Goal: Transaction & Acquisition: Purchase product/service

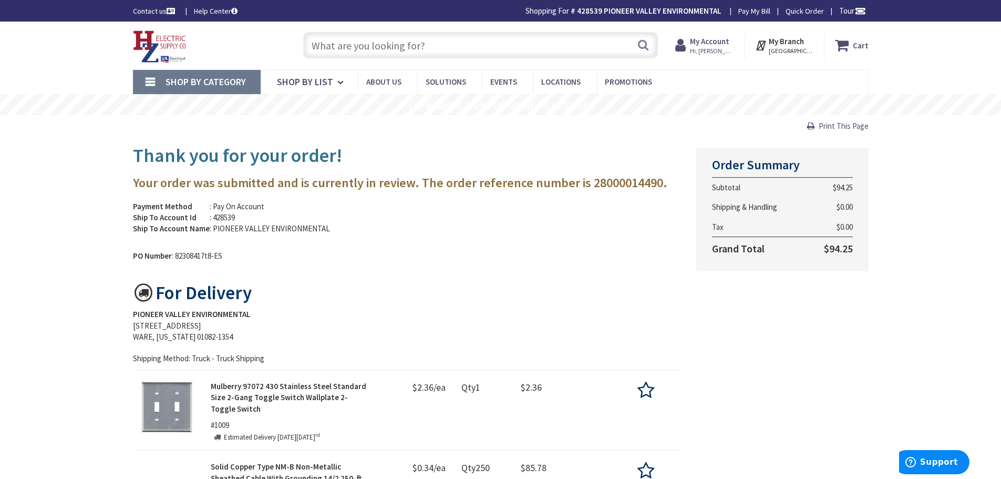
click at [711, 51] on span "Hi, [PERSON_NAME]" at bounding box center [712, 51] width 45 height 8
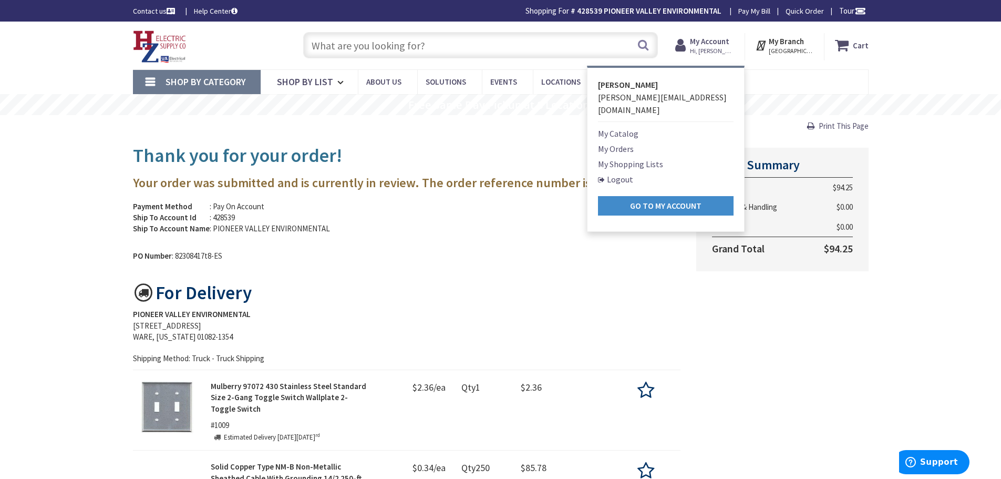
click at [629, 158] on link "My Shopping Lists" at bounding box center [630, 164] width 65 height 13
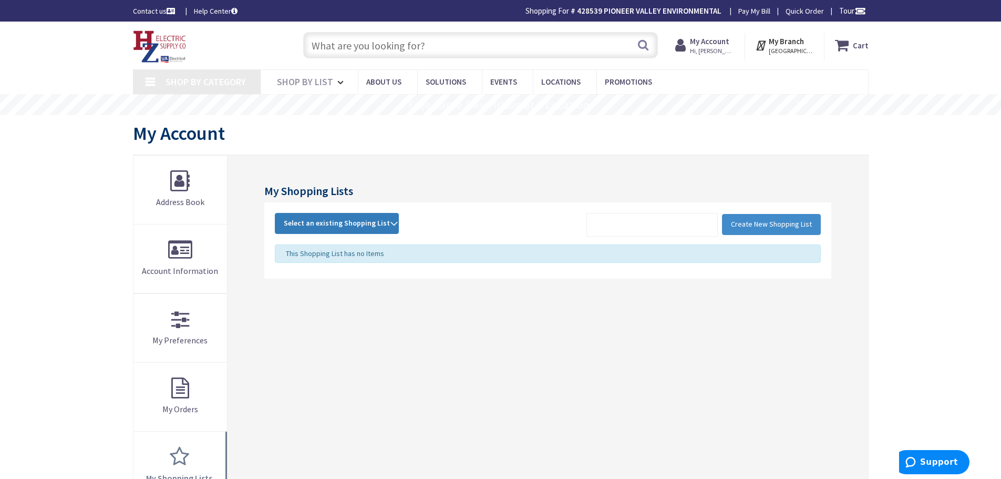
click at [381, 220] on strong "Select an existing Shopping List" at bounding box center [337, 223] width 106 height 13
click at [317, 294] on link "POP" at bounding box center [336, 294] width 123 height 24
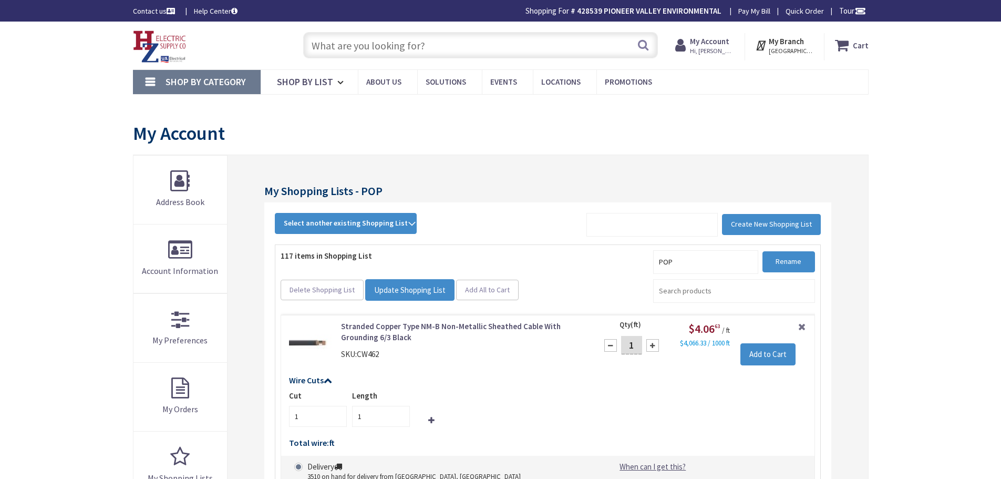
type input "[STREET_ADDRESS][US_STATE]"
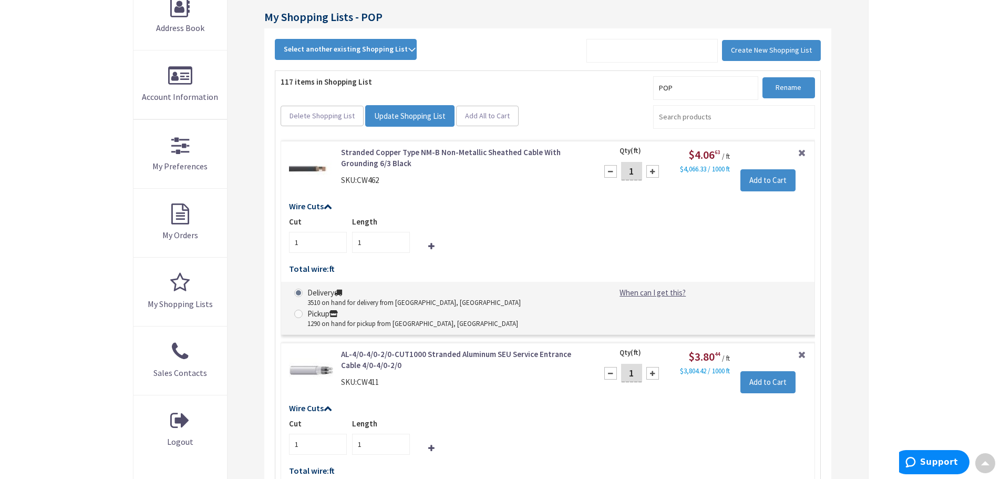
scroll to position [158, 0]
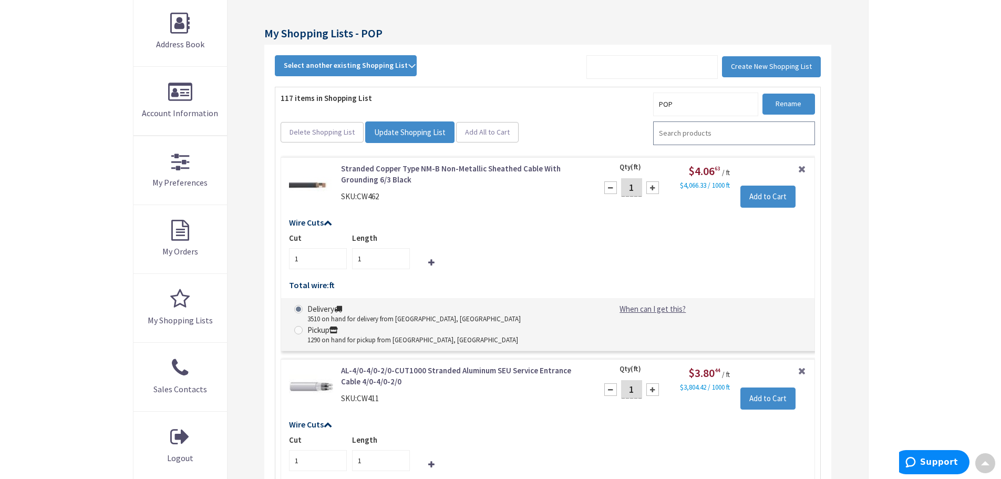
click at [688, 134] on input "search" at bounding box center [734, 133] width 162 height 24
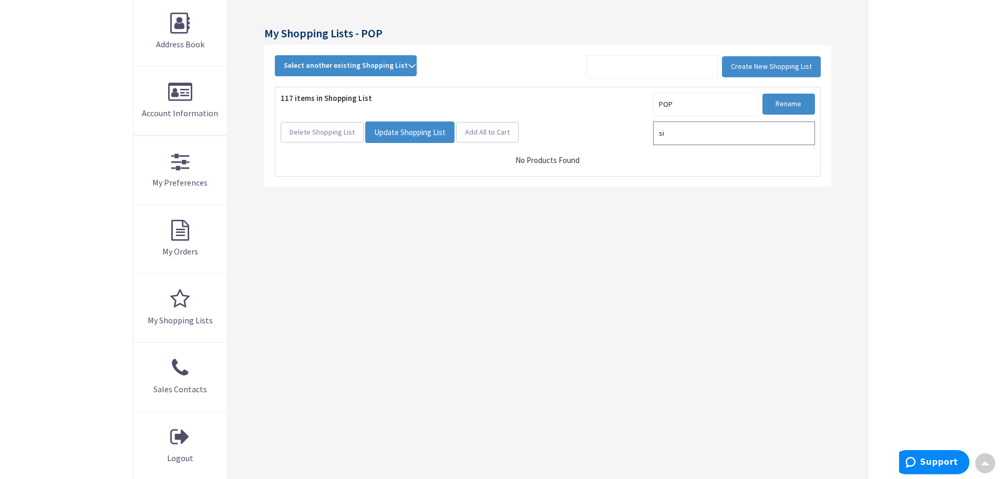
type input "s"
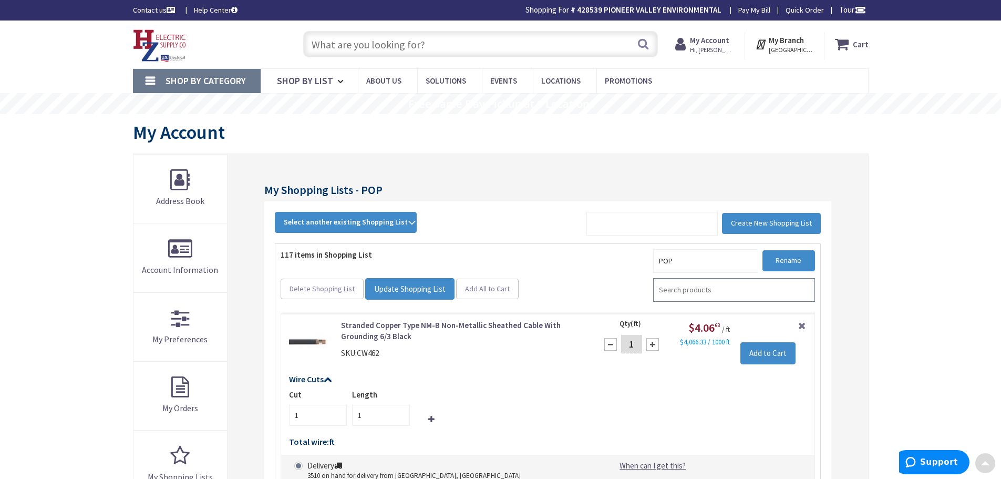
scroll to position [0, 0]
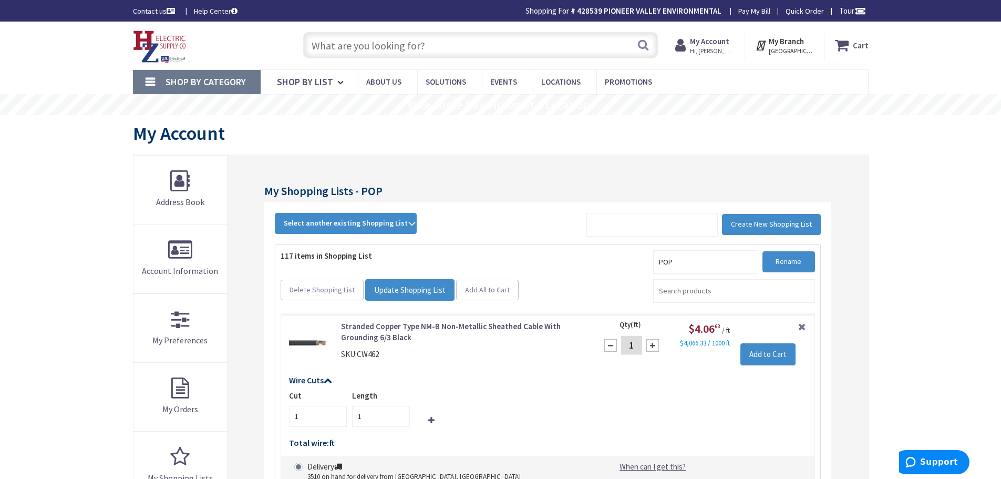
click at [343, 43] on input "text" at bounding box center [480, 45] width 355 height 26
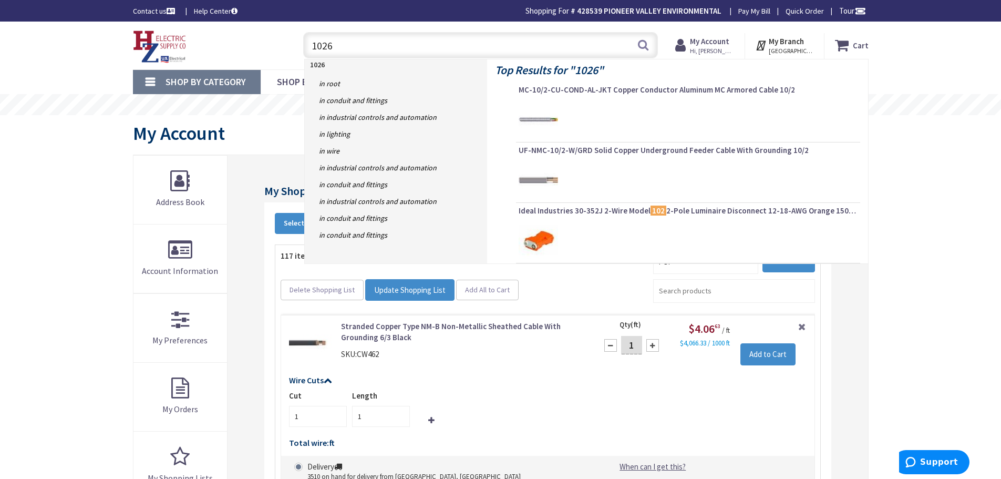
type input "10263"
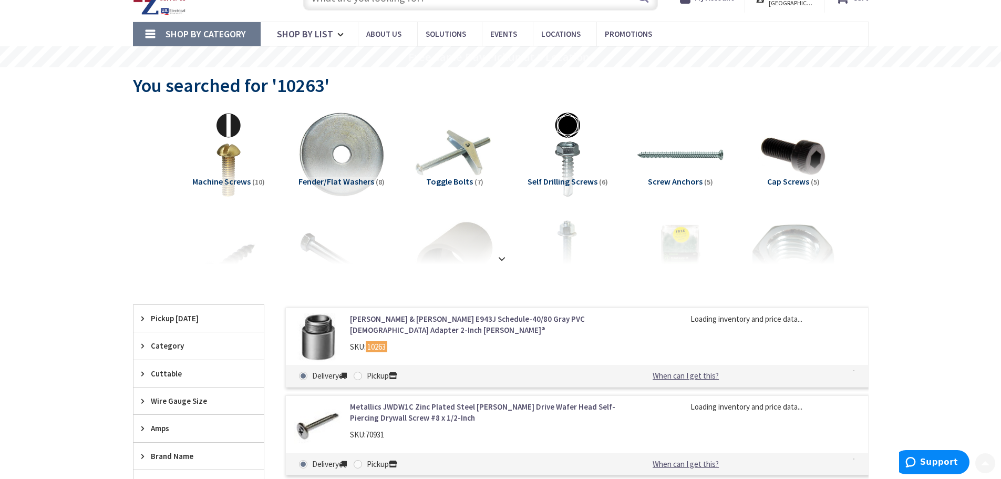
scroll to position [158, 0]
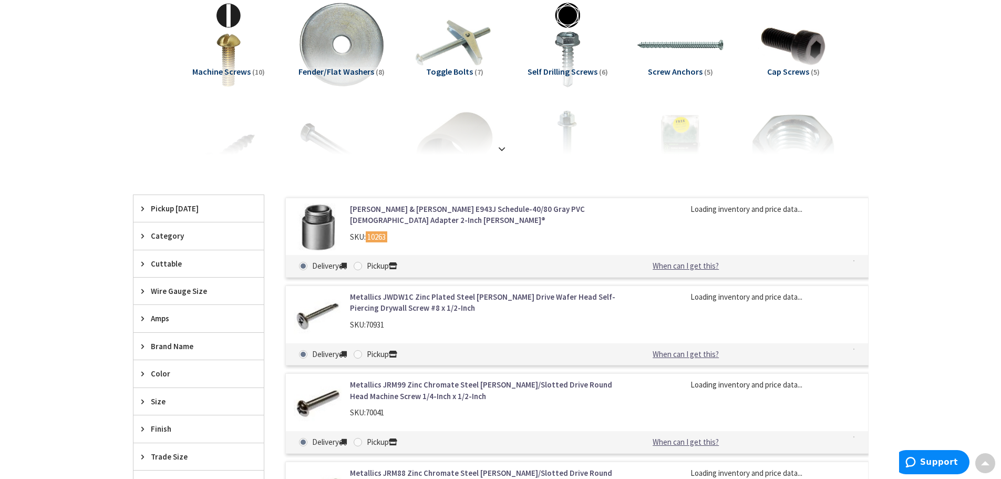
click at [493, 210] on link "Thomas & Betts E943J Schedule-40/80 Gray PVC Male Adapter 2-Inch Carlon®" at bounding box center [483, 214] width 267 height 23
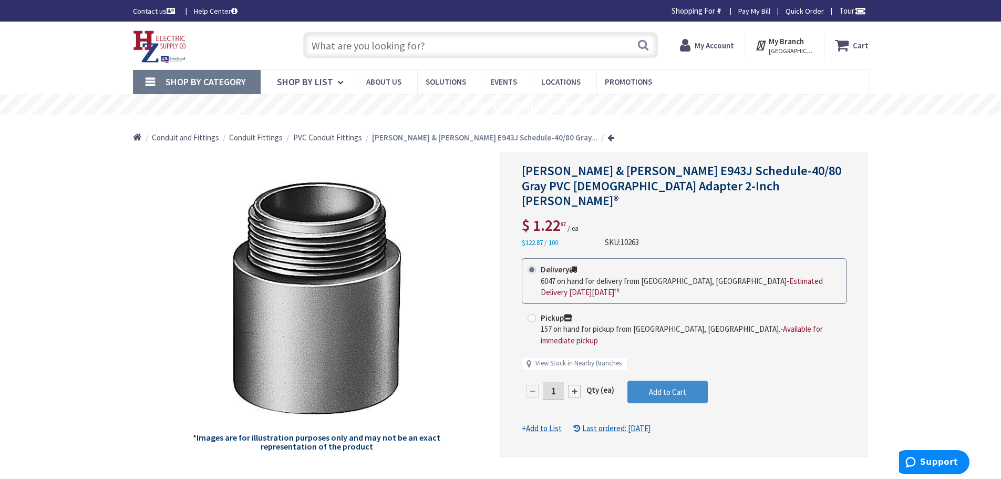
click at [409, 46] on input "text" at bounding box center [480, 45] width 355 height 26
type input "[DEMOGRAPHIC_DATA] adapter"
click at [321, 137] on span "PVC Conduit Fittings" at bounding box center [327, 137] width 69 height 10
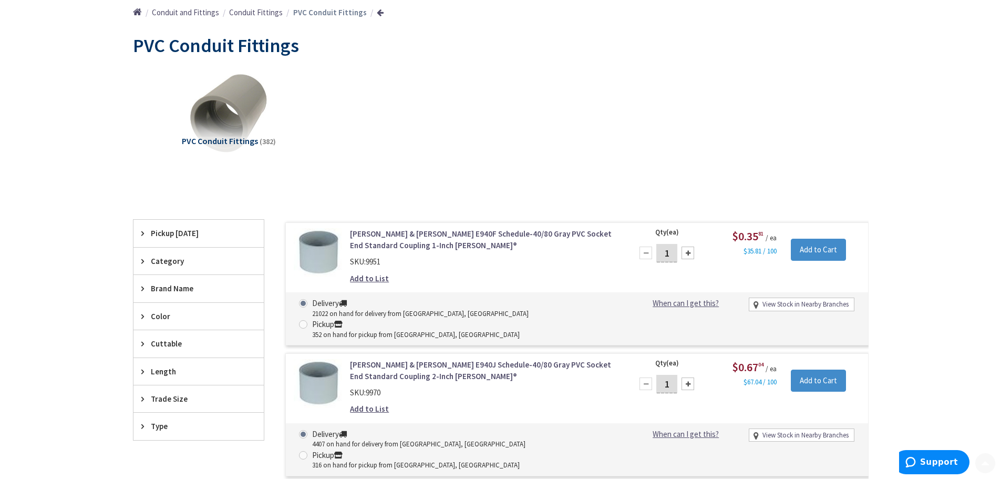
scroll to position [210, 0]
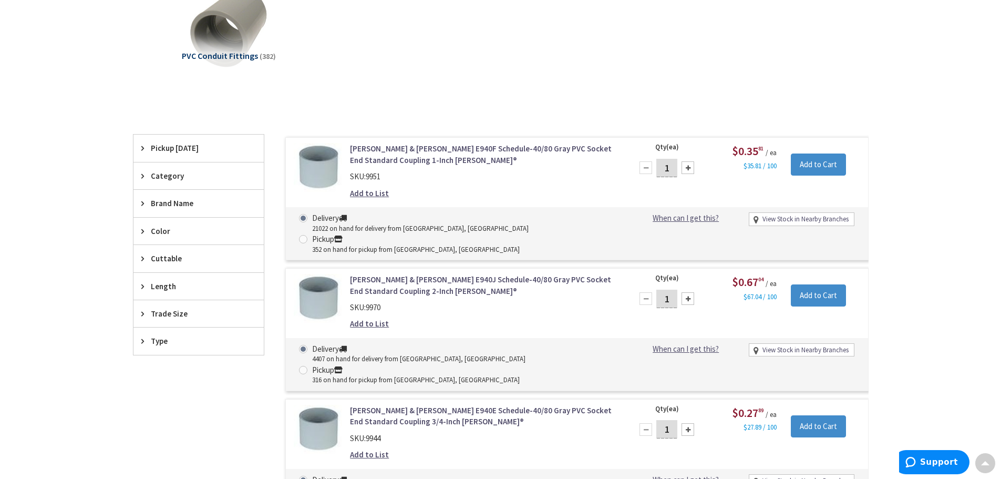
click at [144, 312] on icon at bounding box center [145, 313] width 8 height 8
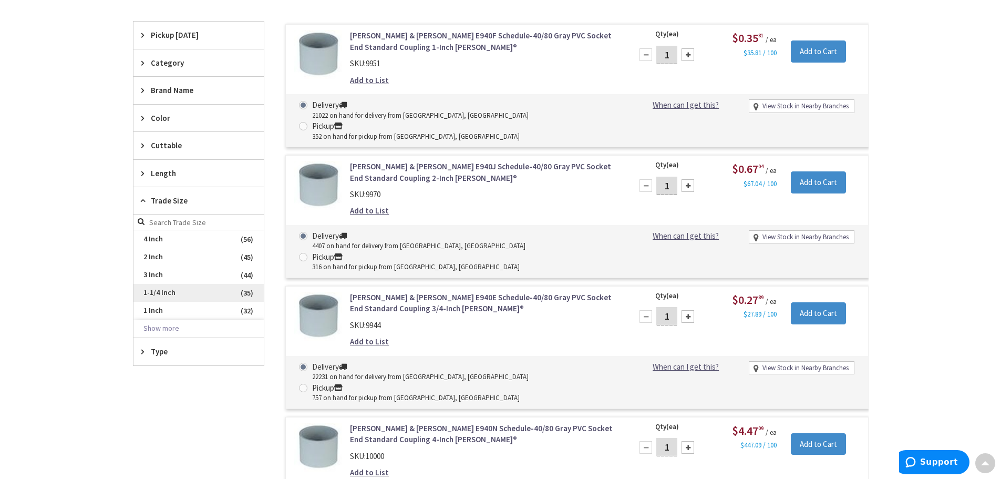
scroll to position [368, 0]
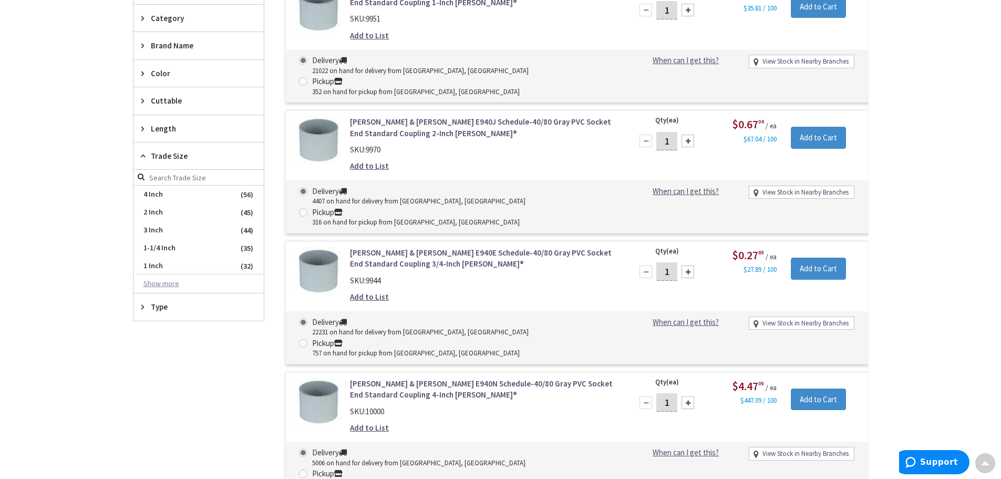
click at [161, 285] on button "Show more" at bounding box center [198, 284] width 130 height 18
click at [206, 317] on span "1-1/2 Inch" at bounding box center [198, 320] width 130 height 18
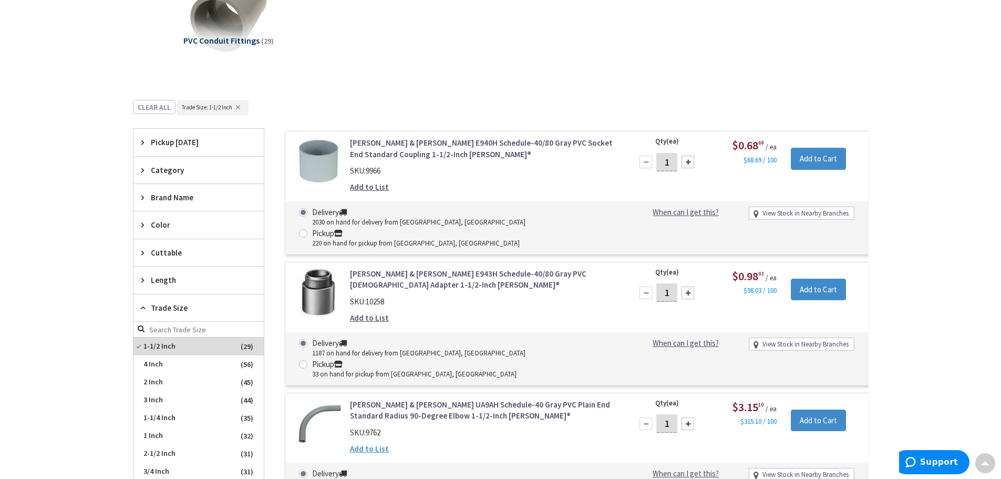
scroll to position [220, 0]
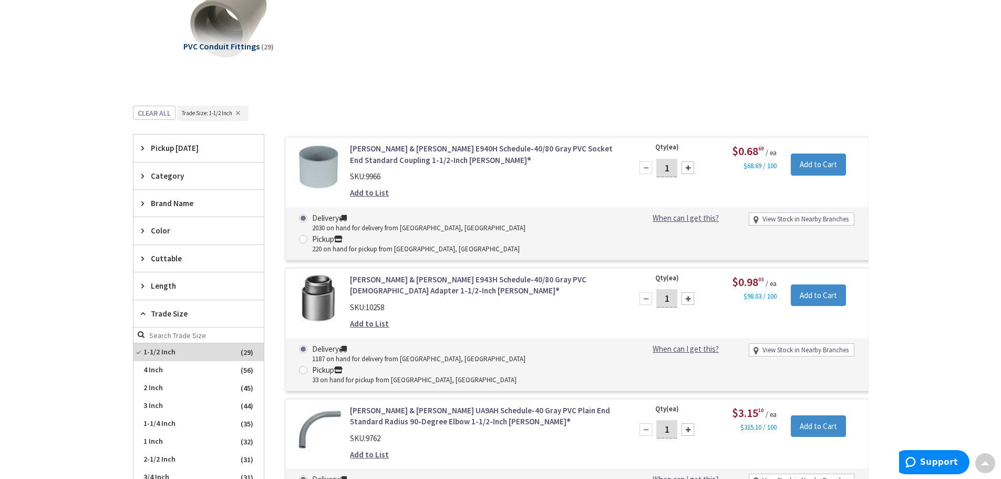
click at [477, 274] on link "[PERSON_NAME] & [PERSON_NAME] E943H Schedule-40/80 Gray PVC [DEMOGRAPHIC_DATA] …" at bounding box center [483, 285] width 267 height 23
click at [816, 284] on input "Add to Cart" at bounding box center [818, 295] width 55 height 22
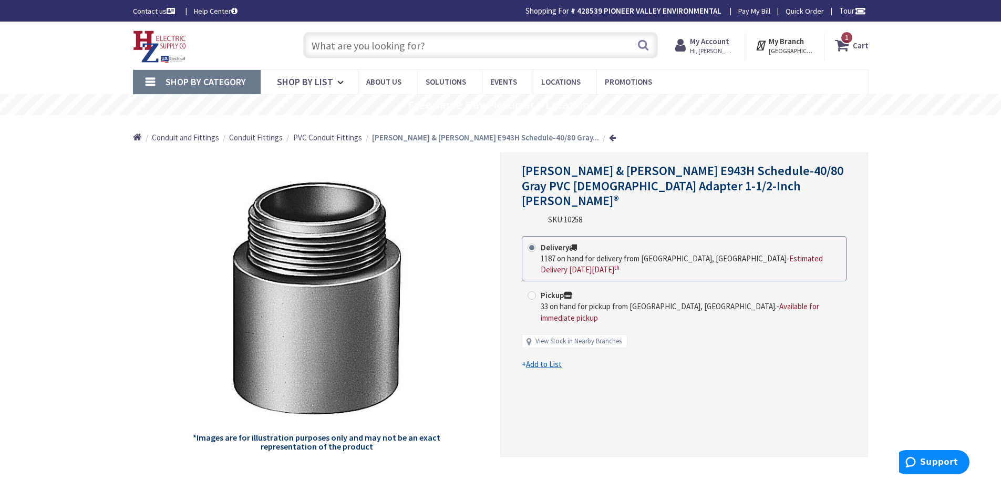
click at [861, 48] on strong "Cart" at bounding box center [861, 45] width 16 height 19
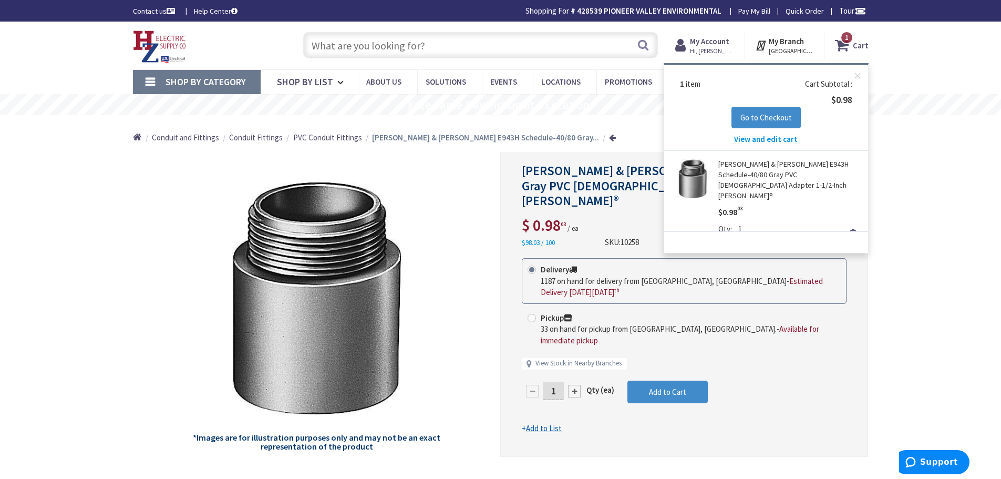
click at [380, 48] on input "text" at bounding box center [480, 45] width 355 height 26
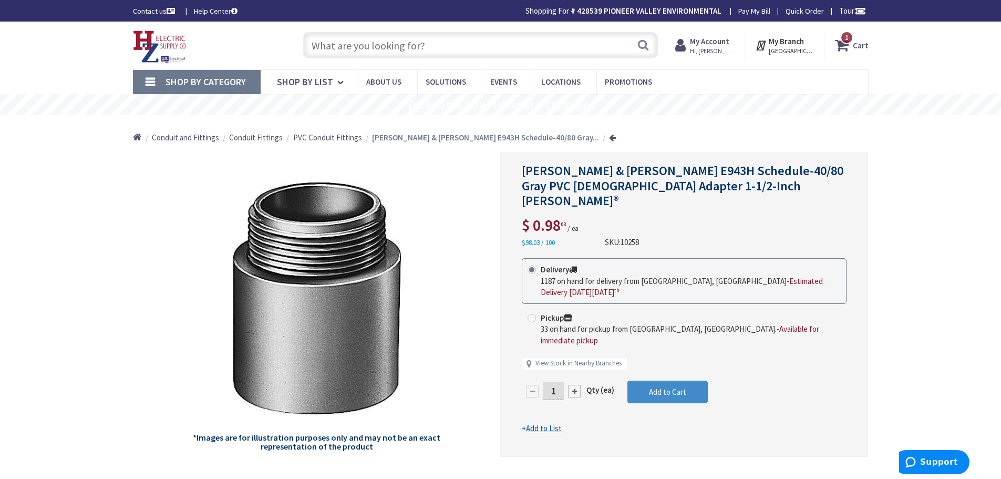
click at [849, 45] on icon at bounding box center [844, 45] width 18 height 19
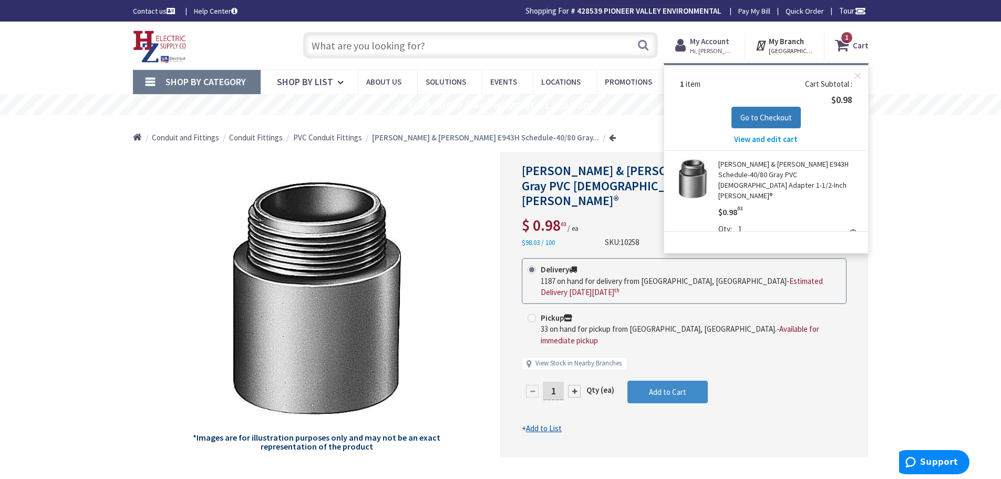
click at [755, 113] on span "Go to Checkout" at bounding box center [765, 117] width 51 height 10
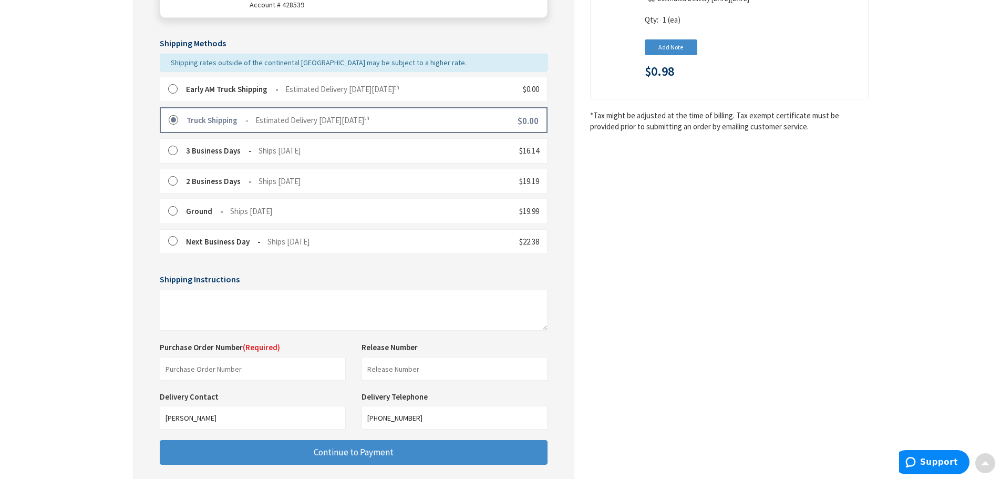
scroll to position [263, 0]
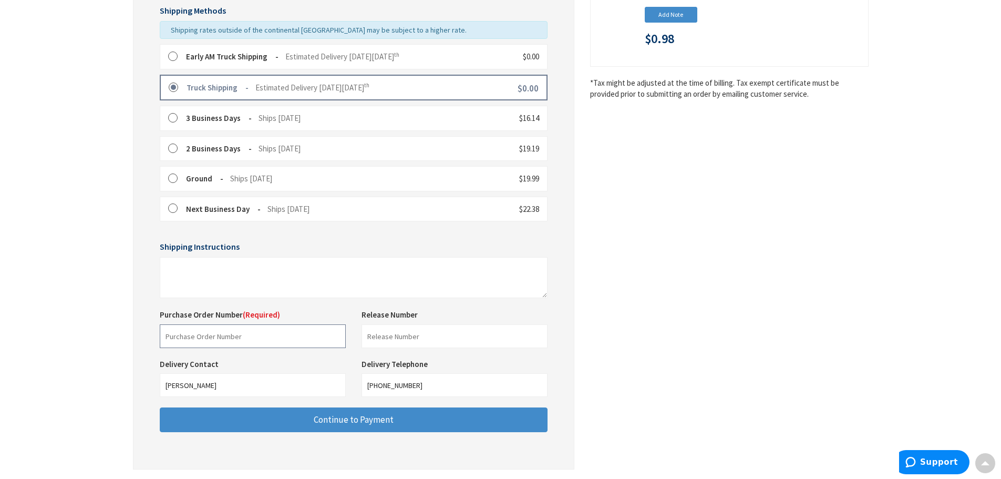
click at [231, 339] on input "text" at bounding box center [253, 336] width 186 height 24
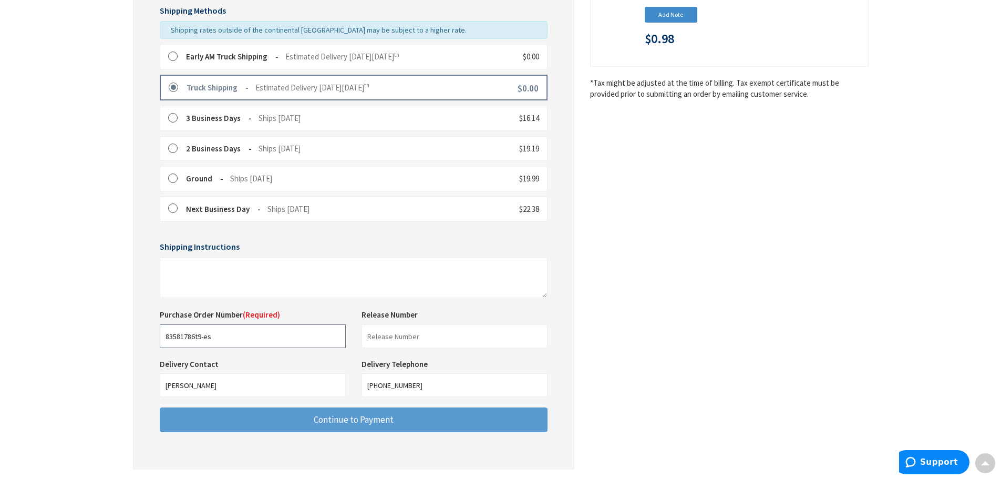
type input "83581786t9-es"
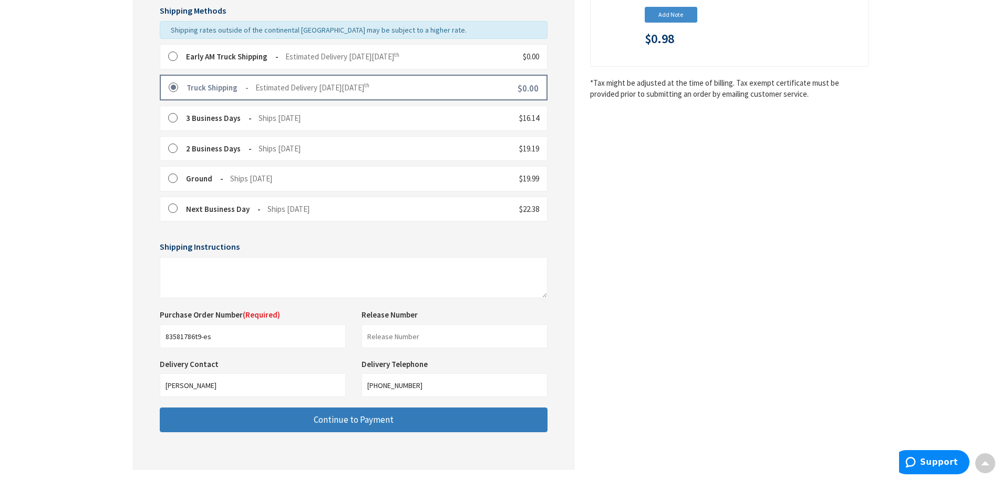
click at [409, 421] on button "Continue to Payment" at bounding box center [354, 419] width 388 height 25
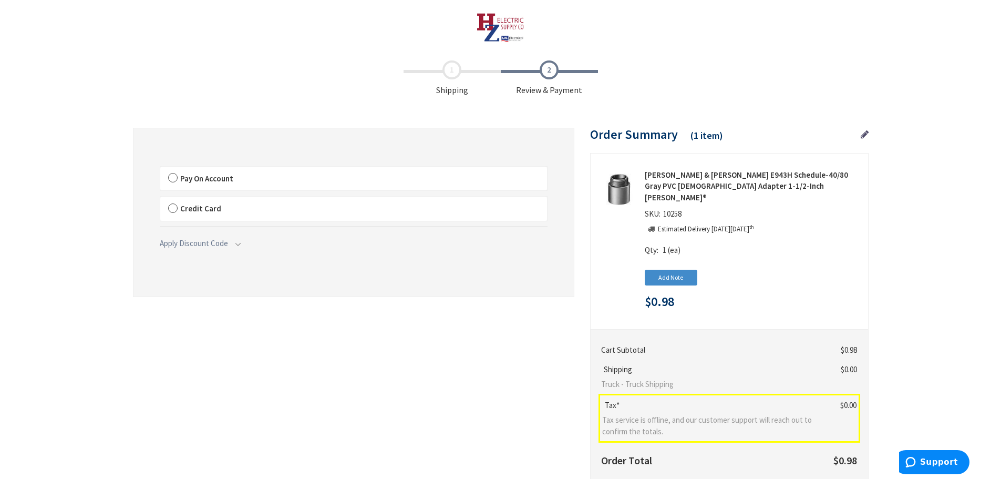
click at [174, 176] on label "Pay On Account" at bounding box center [353, 179] width 387 height 24
click at [160, 169] on input "Pay On Account" at bounding box center [160, 169] width 0 height 0
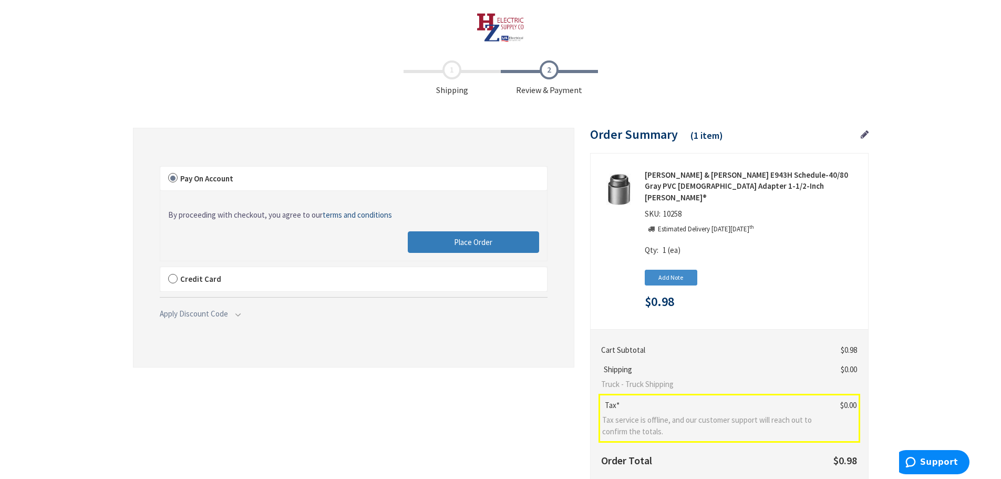
click at [514, 244] on button "Place Order" at bounding box center [473, 242] width 131 height 22
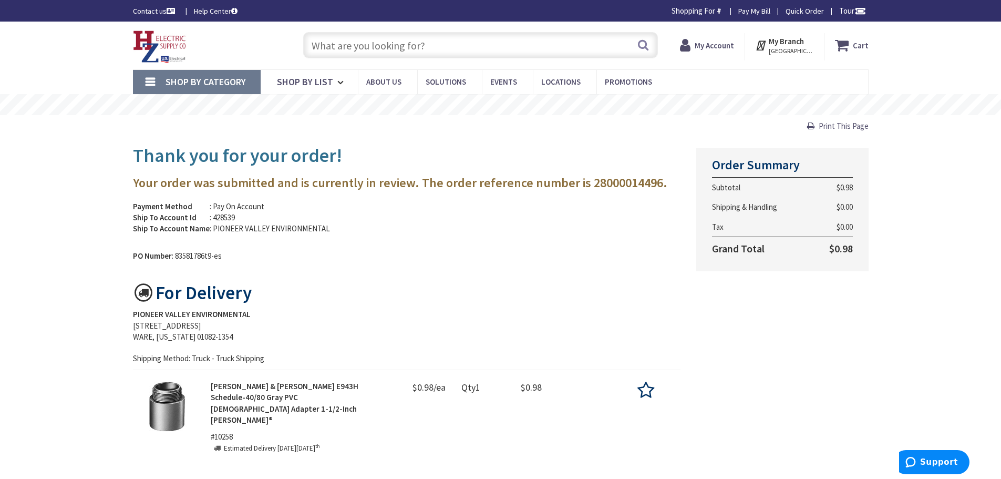
scroll to position [53, 0]
